Goal: Communication & Community: Answer question/provide support

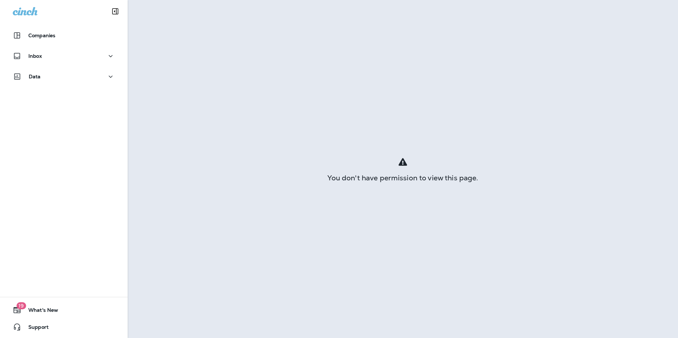
click at [71, 65] on div "Inbox" at bounding box center [64, 58] width 128 height 18
click at [70, 57] on div "Inbox" at bounding box center [64, 56] width 102 height 9
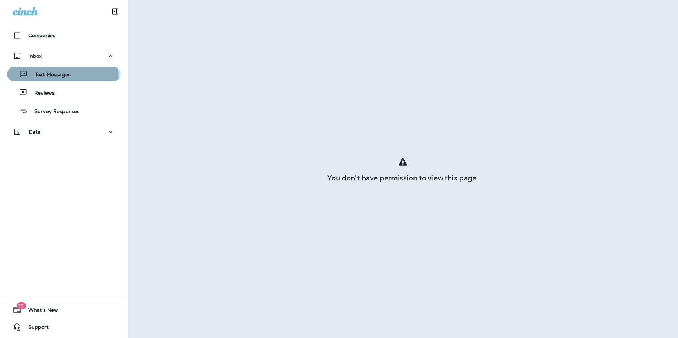
click at [61, 79] on div "Text Messages" at bounding box center [40, 74] width 61 height 11
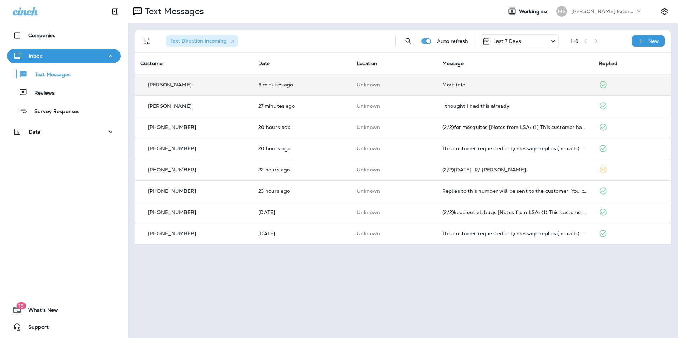
click at [379, 94] on td "Unknown" at bounding box center [393, 84] width 85 height 21
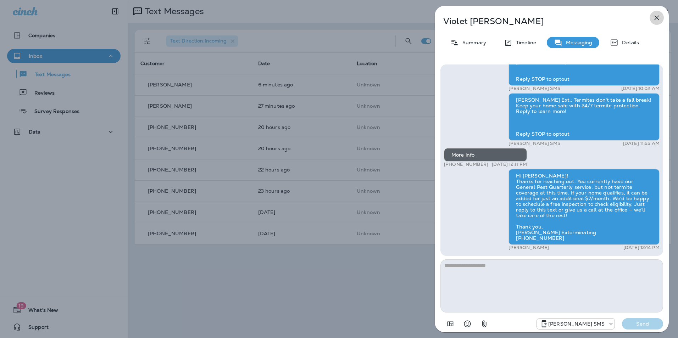
click at [657, 18] on icon "button" at bounding box center [657, 18] width 5 height 5
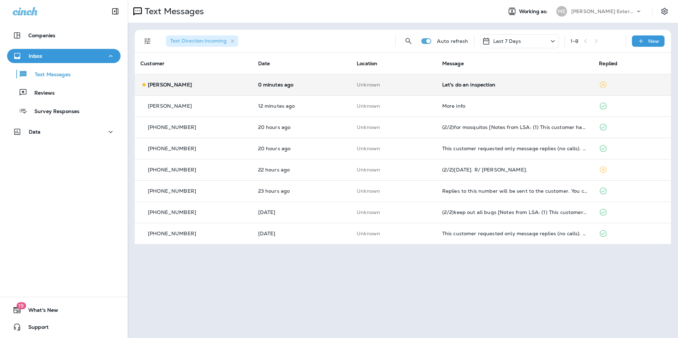
click at [340, 81] on td "0 minutes ago" at bounding box center [302, 84] width 99 height 21
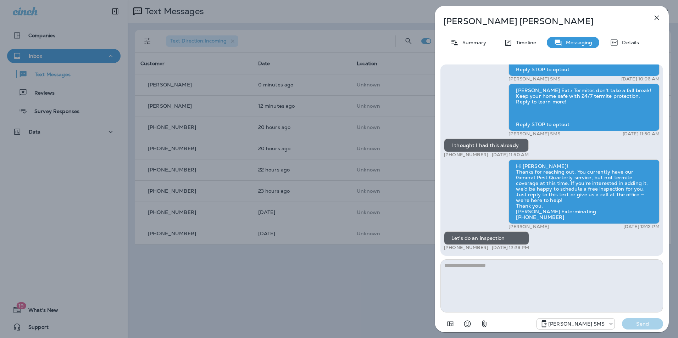
click at [554, 297] on textarea at bounding box center [552, 286] width 223 height 53
click at [521, 288] on textarea at bounding box center [552, 286] width 223 height 53
click at [500, 275] on textarea at bounding box center [552, 286] width 223 height 53
click at [626, 39] on div "Details" at bounding box center [624, 42] width 43 height 11
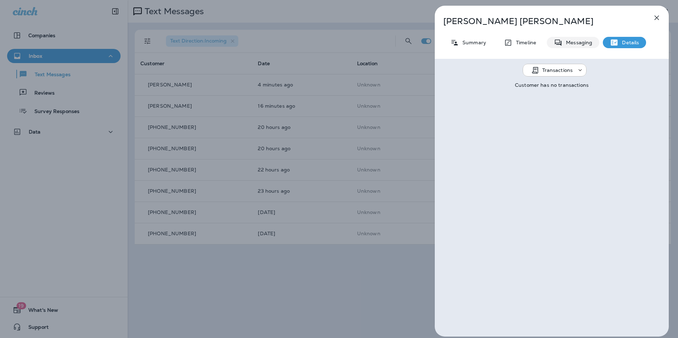
click at [576, 44] on p "Messaging" at bounding box center [578, 43] width 30 height 6
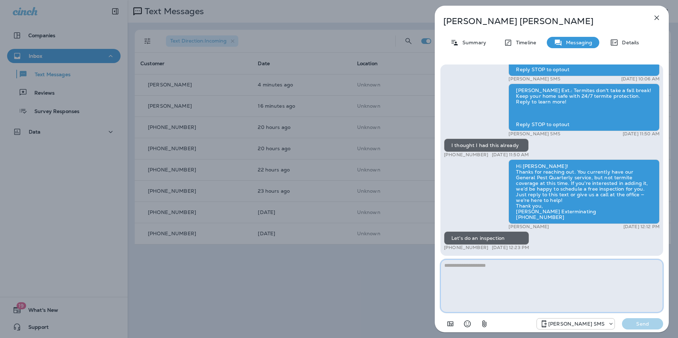
click at [527, 272] on textarea at bounding box center [552, 286] width 223 height 53
click at [570, 278] on textarea at bounding box center [552, 286] width 223 height 53
click at [407, 282] on div "John Beavers Summary Timeline Messaging Details Mares Ext.: Termite damage can …" at bounding box center [339, 169] width 678 height 338
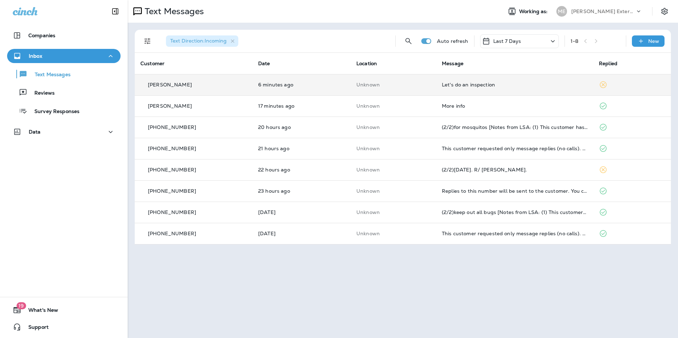
click at [466, 83] on div "Let's do an inspection" at bounding box center [515, 85] width 146 height 6
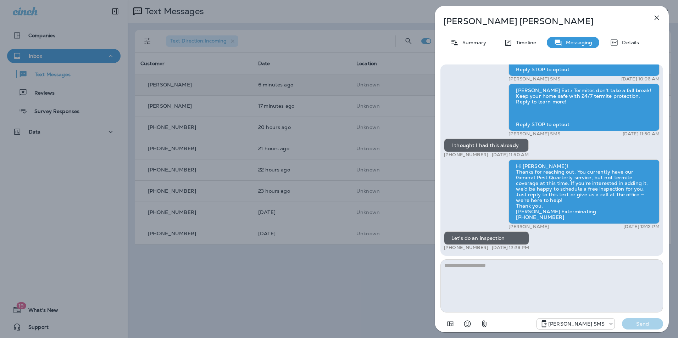
click at [502, 287] on textarea at bounding box center [552, 286] width 223 height 53
click at [503, 285] on textarea at bounding box center [552, 286] width 223 height 53
click at [610, 296] on textarea at bounding box center [552, 286] width 223 height 53
click at [611, 295] on textarea at bounding box center [552, 286] width 223 height 53
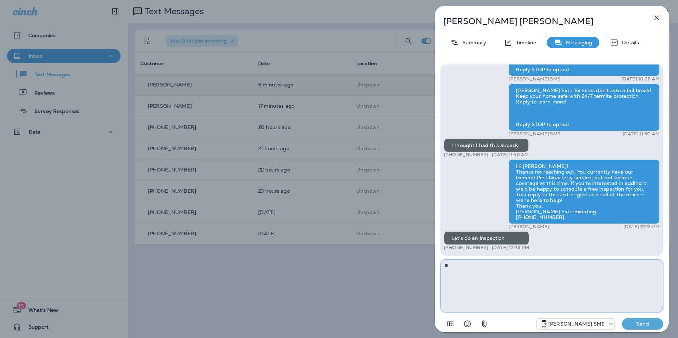
type textarea "*"
click at [503, 278] on textarea at bounding box center [552, 286] width 223 height 53
type textarea "*"
drag, startPoint x: 468, startPoint y: 266, endPoint x: 675, endPoint y: 316, distance: 213.0
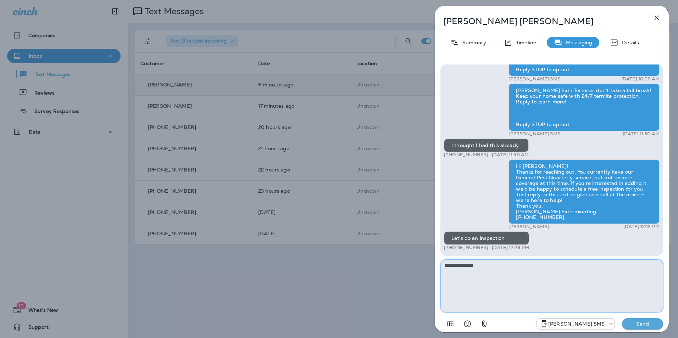
click at [505, 283] on textarea "**********" at bounding box center [552, 286] width 223 height 53
drag, startPoint x: 468, startPoint y: 261, endPoint x: 459, endPoint y: 273, distance: 15.3
click at [502, 269] on textarea "**********" at bounding box center [552, 286] width 223 height 53
drag, startPoint x: 467, startPoint y: 266, endPoint x: 477, endPoint y: 265, distance: 10.0
type textarea "**********"
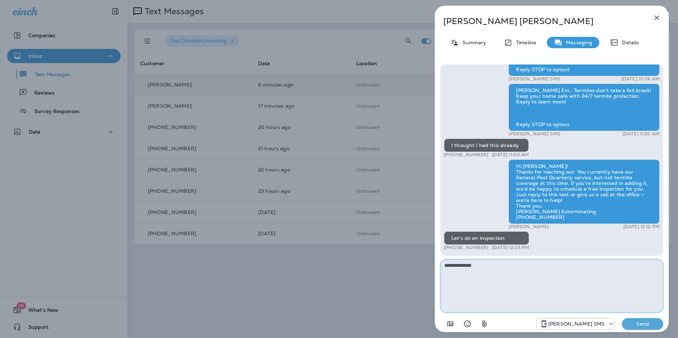
click at [499, 273] on textarea "**********" at bounding box center [552, 286] width 223 height 53
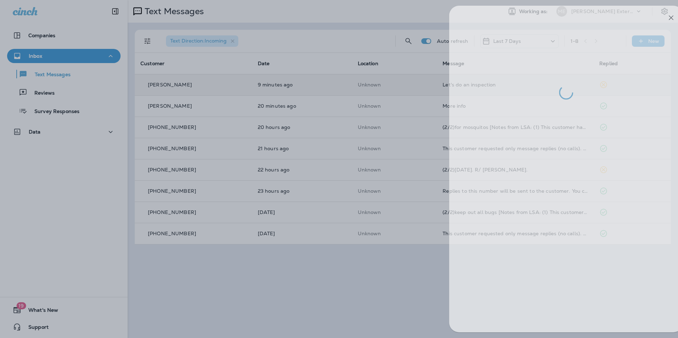
click at [355, 260] on div at bounding box center [354, 169] width 678 height 338
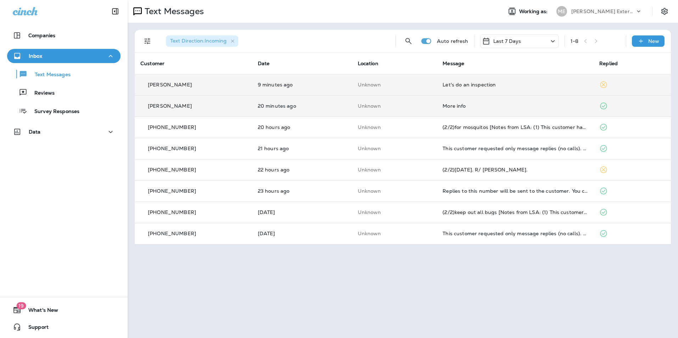
click at [546, 114] on td "More info" at bounding box center [515, 105] width 157 height 21
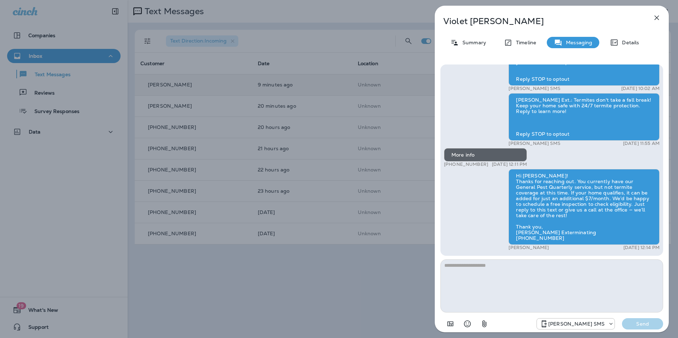
click at [661, 18] on button "button" at bounding box center [657, 18] width 14 height 14
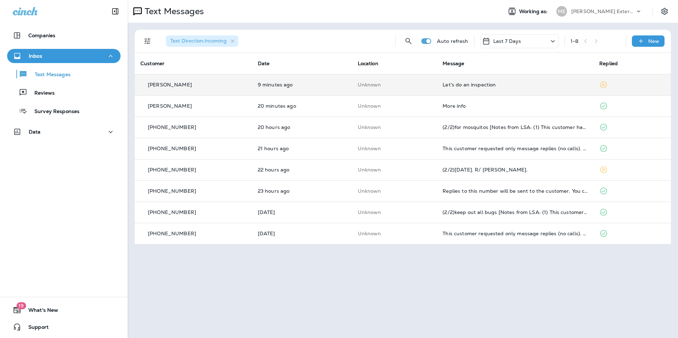
click at [449, 88] on td "Let's do an inspection" at bounding box center [515, 84] width 157 height 21
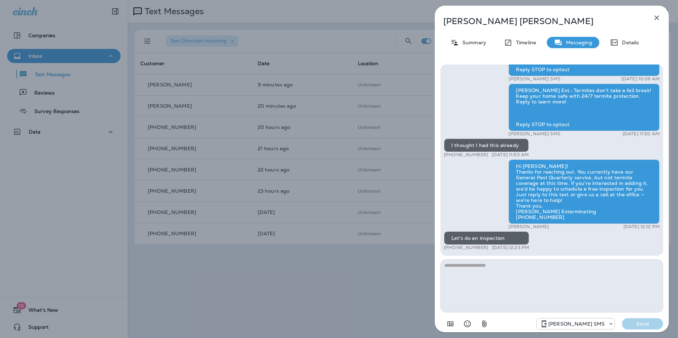
click at [500, 290] on textarea at bounding box center [552, 286] width 223 height 53
drag, startPoint x: 471, startPoint y: 266, endPoint x: 444, endPoint y: 270, distance: 27.0
click at [444, 270] on textarea "**********" at bounding box center [552, 286] width 223 height 53
click at [560, 268] on textarea "**********" at bounding box center [552, 286] width 223 height 53
click at [463, 265] on textarea "**********" at bounding box center [552, 286] width 223 height 53
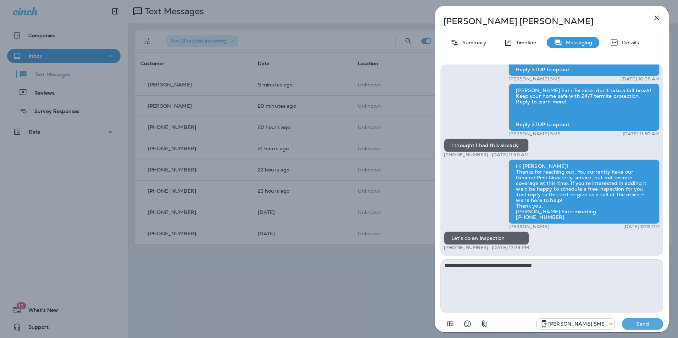
click at [560, 266] on textarea "**********" at bounding box center [552, 286] width 223 height 53
drag, startPoint x: 598, startPoint y: 265, endPoint x: 582, endPoint y: 284, distance: 24.7
click at [627, 266] on textarea "**********" at bounding box center [552, 286] width 223 height 53
type textarea "**********"
click at [637, 320] on button "Send" at bounding box center [642, 323] width 41 height 11
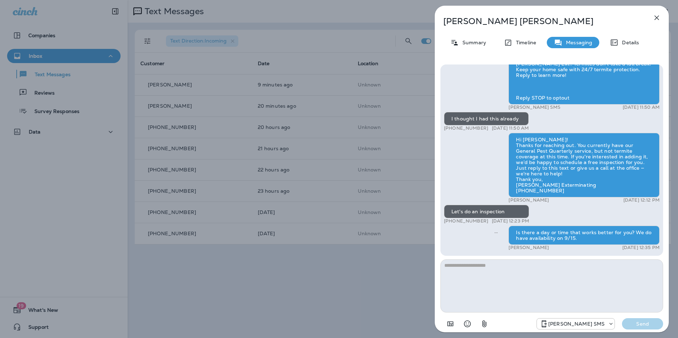
click at [652, 17] on button "button" at bounding box center [657, 18] width 14 height 14
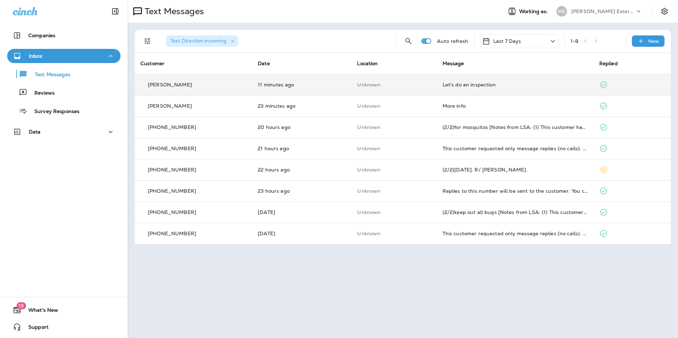
click at [443, 83] on div "Let's do an inspection" at bounding box center [515, 85] width 145 height 6
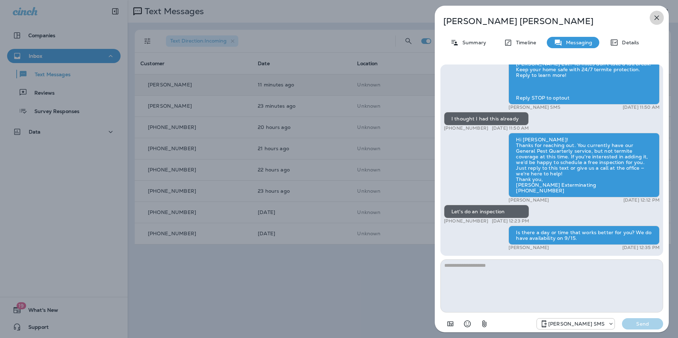
click at [658, 18] on icon "button" at bounding box center [657, 17] width 9 height 9
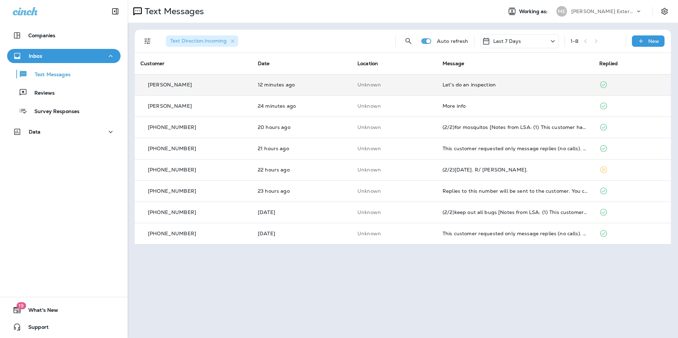
click at [352, 85] on td "Unknown" at bounding box center [394, 84] width 85 height 21
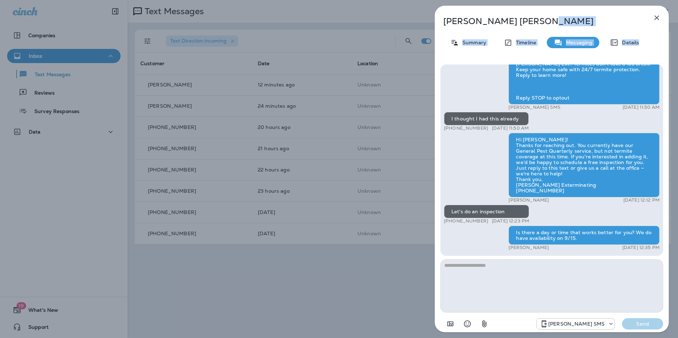
click at [664, 18] on div "John Beavers Summary Timeline Messaging Details Mares Ext.: Termite damage can …" at bounding box center [552, 171] width 234 height 331
click at [663, 20] on button "button" at bounding box center [657, 18] width 14 height 14
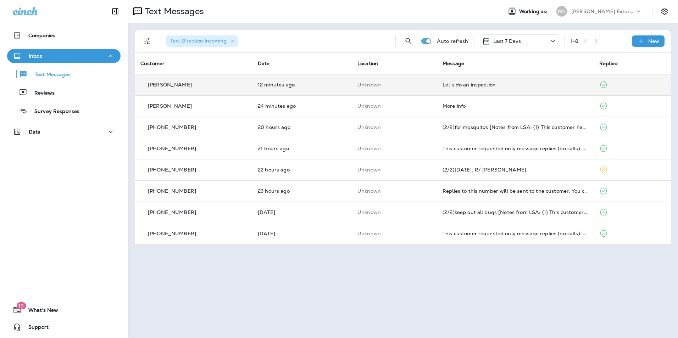
click at [382, 78] on td "Unknown" at bounding box center [394, 84] width 85 height 21
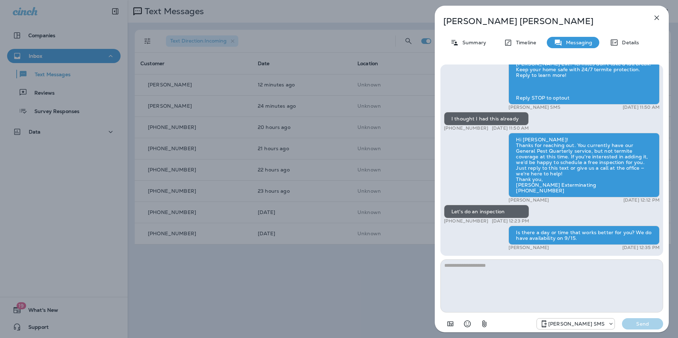
click at [328, 294] on div "John Beavers Summary Timeline Messaging Details Mares Ext.: Termite damage can …" at bounding box center [339, 169] width 678 height 338
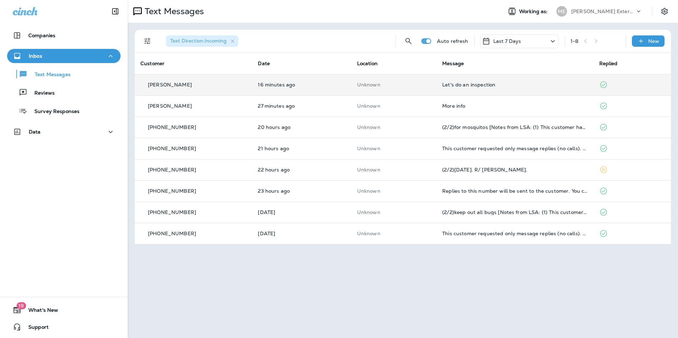
click at [495, 85] on div "Let's do an inspection" at bounding box center [514, 85] width 145 height 6
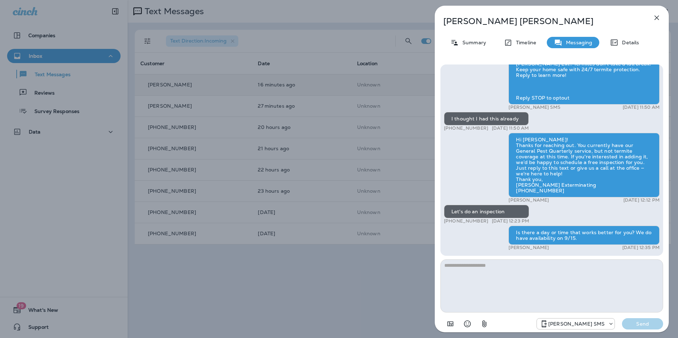
click at [658, 17] on icon "button" at bounding box center [657, 17] width 9 height 9
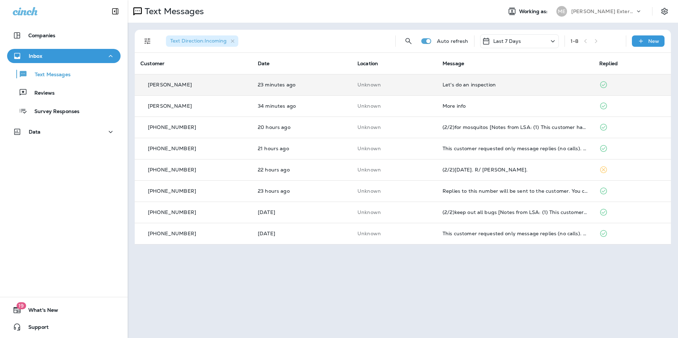
click at [487, 85] on div "Let's do an inspection" at bounding box center [515, 85] width 145 height 6
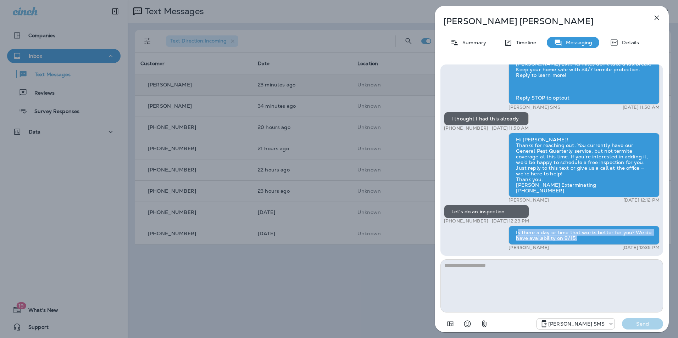
drag, startPoint x: 581, startPoint y: 237, endPoint x: 516, endPoint y: 233, distance: 64.7
click at [516, 233] on div "Is there a day or time that works better for you? We do have availability on 9/…" at bounding box center [584, 235] width 151 height 19
copy div "s there a day or time that works better for you? We do have availability on 9/1…"
click at [660, 19] on icon "button" at bounding box center [657, 17] width 9 height 9
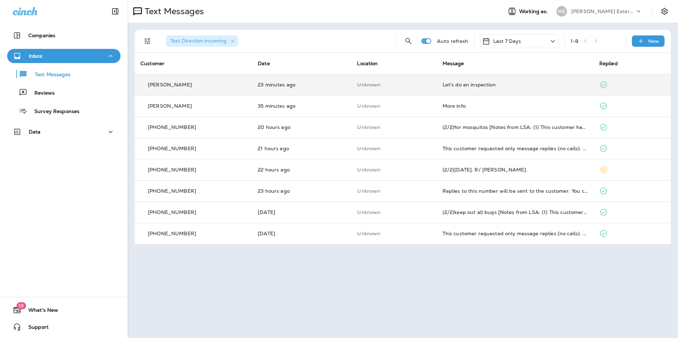
click at [471, 92] on td "Let's do an inspection" at bounding box center [515, 84] width 157 height 21
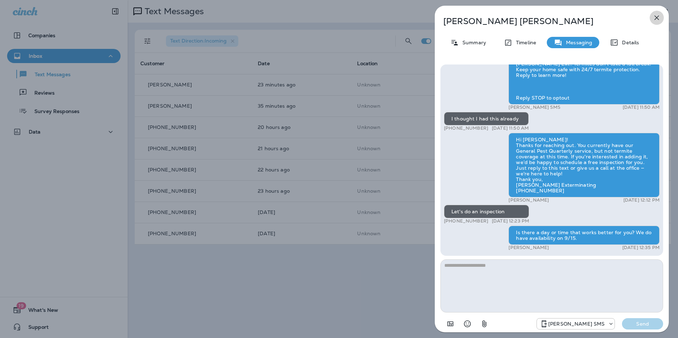
click at [659, 18] on icon "button" at bounding box center [657, 17] width 9 height 9
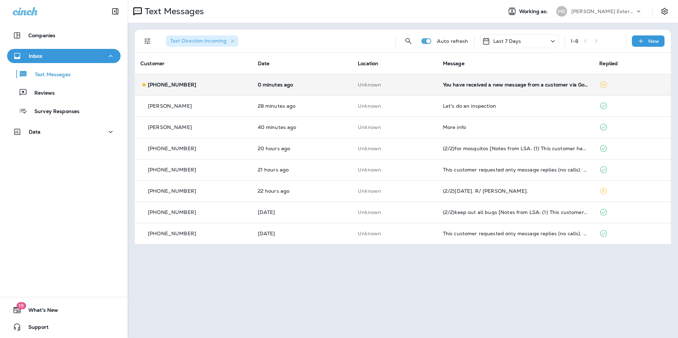
click at [203, 79] on td "[PHONE_NUMBER]" at bounding box center [193, 84] width 117 height 21
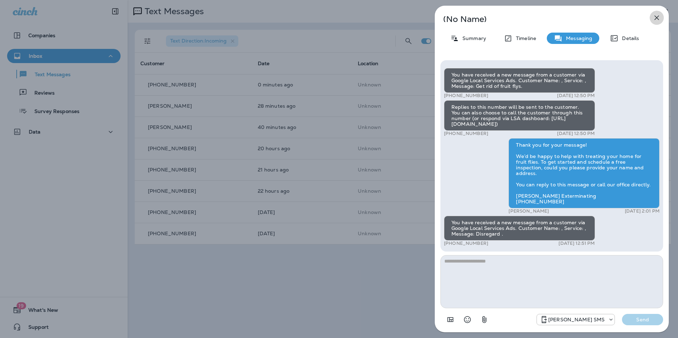
click at [659, 19] on icon "button" at bounding box center [657, 17] width 9 height 9
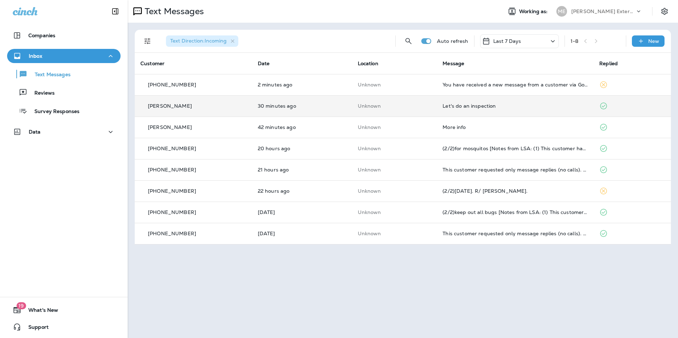
click at [443, 113] on td "Let's do an inspection" at bounding box center [515, 105] width 157 height 21
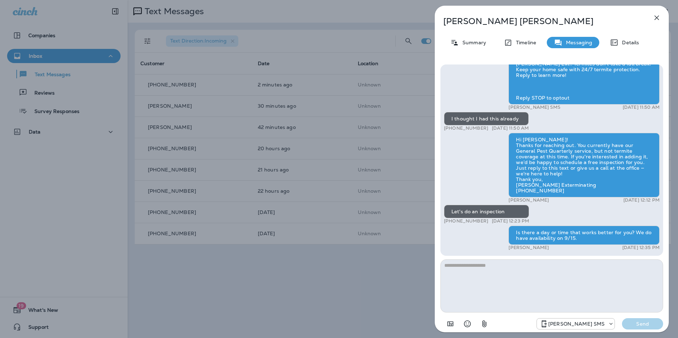
click at [655, 21] on icon "button" at bounding box center [657, 17] width 9 height 9
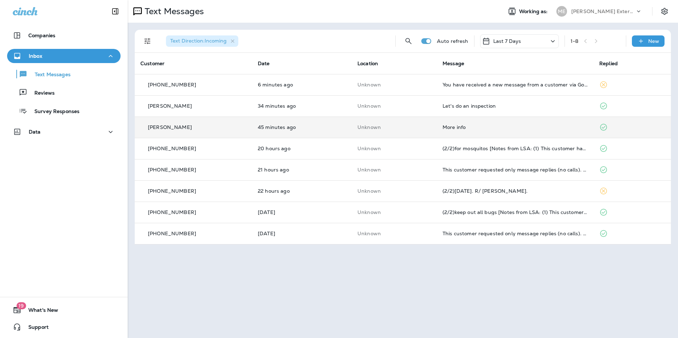
click at [415, 134] on td "Unknown" at bounding box center [394, 127] width 85 height 21
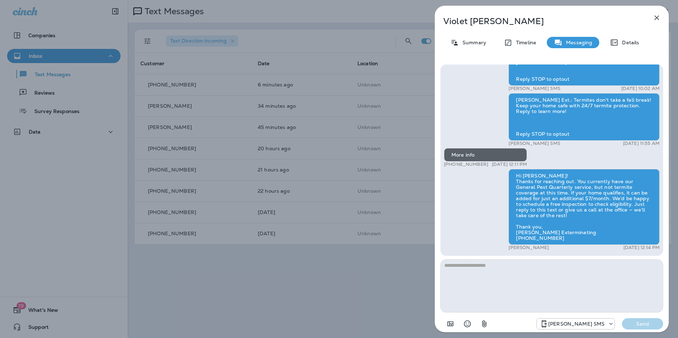
click at [653, 16] on icon "button" at bounding box center [657, 17] width 9 height 9
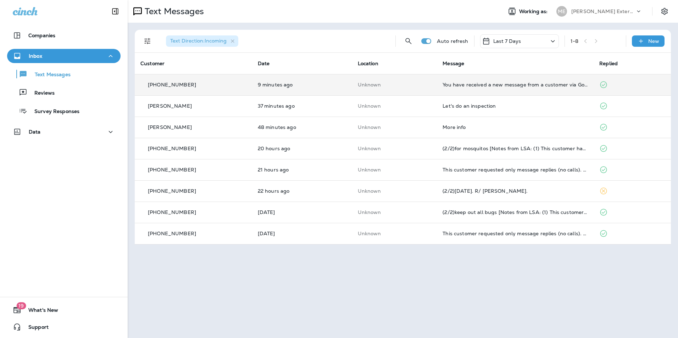
click at [353, 88] on td "Unknown" at bounding box center [394, 84] width 85 height 21
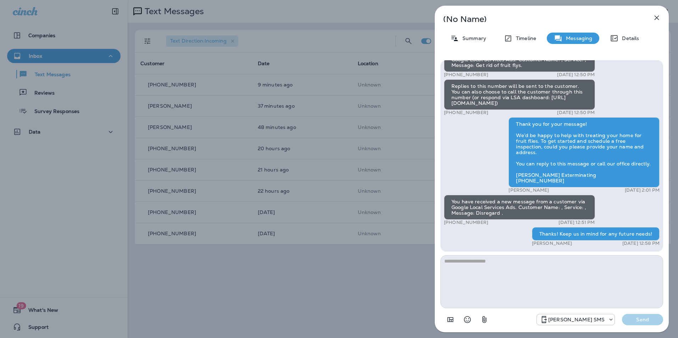
click at [664, 21] on div "(No Name) Summary Timeline Messaging Details You have received a new message fr…" at bounding box center [552, 169] width 234 height 327
click at [661, 24] on div "(No Name) Summary Timeline Messaging Details You have received a new message fr…" at bounding box center [552, 169] width 234 height 327
click at [660, 20] on icon "button" at bounding box center [657, 17] width 9 height 9
